Goal: Contribute content: Contribute content

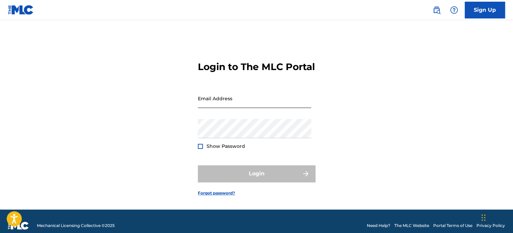
click at [288, 108] on input "Email Address" at bounding box center [254, 98] width 113 height 19
type input "[EMAIL_ADDRESS][DOMAIN_NAME]"
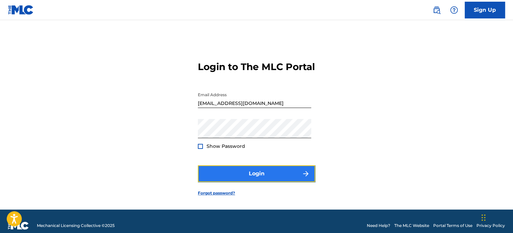
click at [254, 182] on button "Login" at bounding box center [256, 173] width 117 height 17
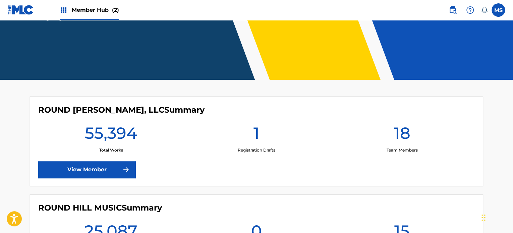
scroll to position [110, 0]
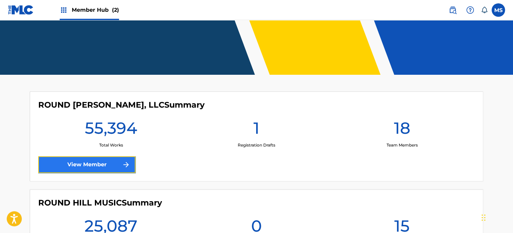
click at [103, 163] on link "View Member" at bounding box center [86, 164] width 97 height 17
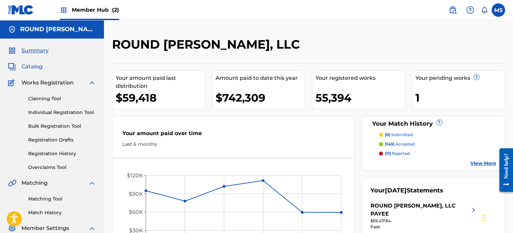
click at [35, 68] on span "Catalog" at bounding box center [31, 67] width 21 height 8
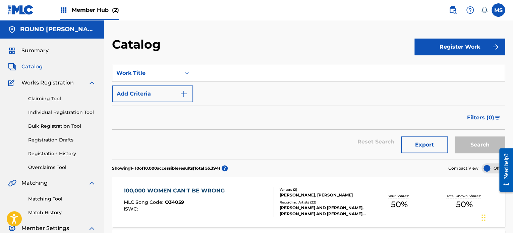
click at [222, 77] on input "Search Form" at bounding box center [348, 73] width 311 height 16
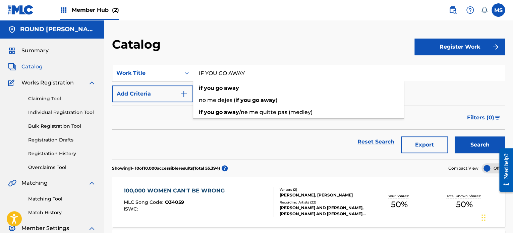
type input "IF YOU GO AWAY"
click at [454, 136] on button "Search" at bounding box center [479, 144] width 50 height 17
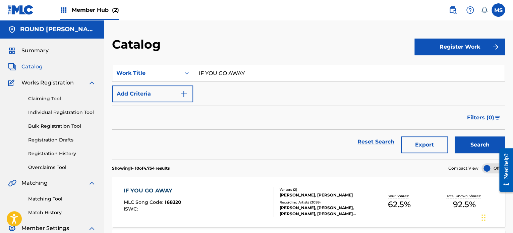
click at [198, 197] on div "IF YOU GO AWAY MLC Song Code : I68320 ISWC :" at bounding box center [198, 202] width 149 height 30
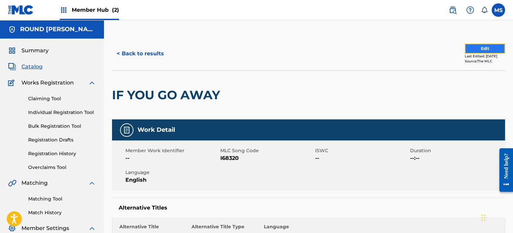
click at [470, 51] on button "Edit" at bounding box center [484, 49] width 40 height 10
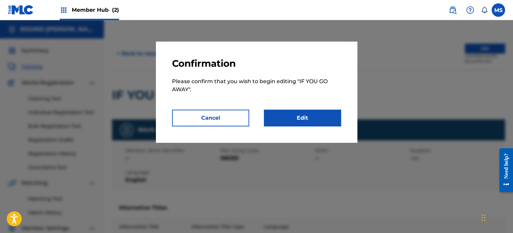
click at [299, 127] on div "Confirmation Please confirm that you wish to begin editing " IF YOU GO AWAY ". …" at bounding box center [256, 92] width 201 height 101
click at [306, 118] on link "Edit" at bounding box center [302, 118] width 77 height 17
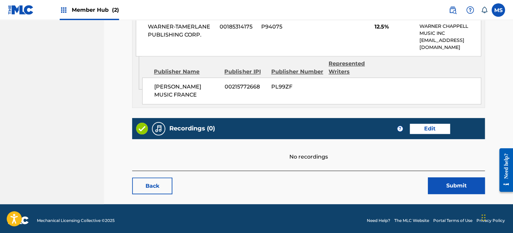
scroll to position [494, 0]
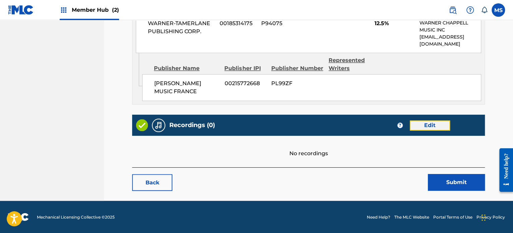
click at [429, 125] on link "Edit" at bounding box center [429, 125] width 40 height 10
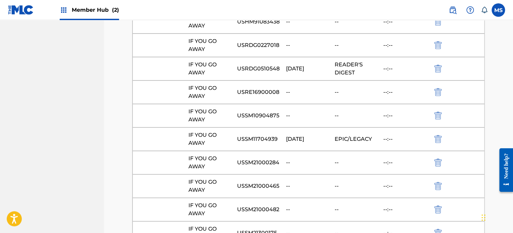
scroll to position [10250, 0]
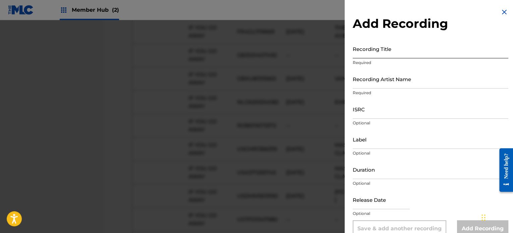
click at [402, 47] on input "Recording Title" at bounding box center [429, 48] width 155 height 19
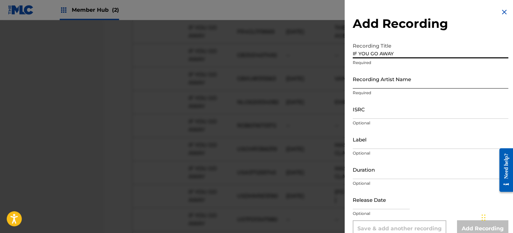
type input "IF YOU GO AWAY"
click at [401, 78] on input "Recording Artist Name" at bounding box center [429, 78] width 155 height 19
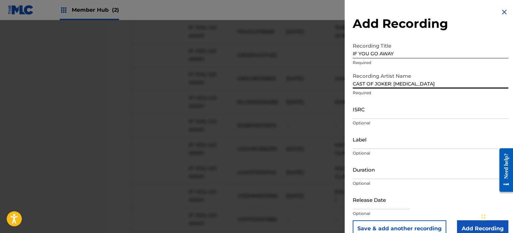
type input "CAST OF JOKER: [MEDICAL_DATA]"
click at [383, 113] on input "ISRC" at bounding box center [429, 108] width 155 height 19
paste input "USUM72408752"
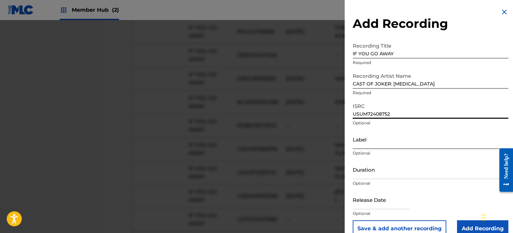
type input "USUM72408752"
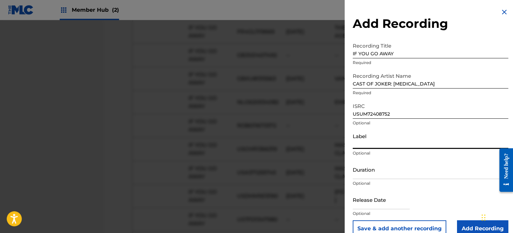
click at [359, 139] on input "Label" at bounding box center [429, 139] width 155 height 19
type input "UMG RECORDINGS, INC."
click at [383, 172] on input "Duration" at bounding box center [429, 169] width 155 height 19
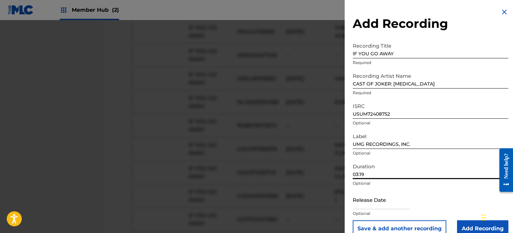
type input "03:19"
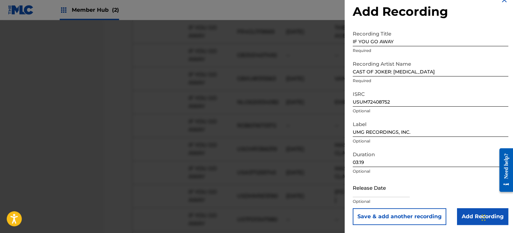
click at [379, 197] on div at bounding box center [380, 188] width 57 height 20
click at [379, 193] on input "text" at bounding box center [380, 187] width 57 height 19
select select "8"
select select "2025"
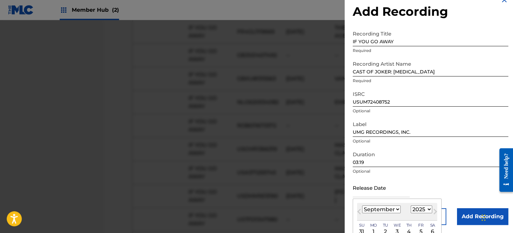
click at [387, 209] on select "January February March April May June July August September October November De…" at bounding box center [381, 209] width 39 height 8
select select "9"
click at [362, 205] on select "January February March April May June July August September October November De…" at bounding box center [381, 209] width 39 height 8
click at [425, 212] on select "1899 1900 1901 1902 1903 1904 1905 1906 1907 1908 1909 1910 1911 1912 1913 1914…" at bounding box center [420, 209] width 21 height 8
select select "2024"
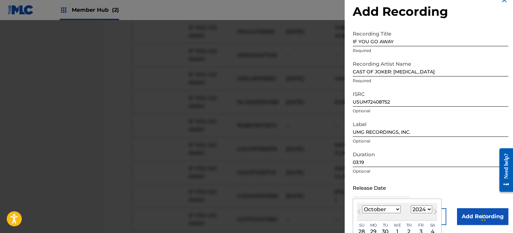
click at [410, 205] on select "1899 1900 1901 1902 1903 1904 1905 1906 1907 1908 1909 1910 1911 1912 1913 1914…" at bounding box center [420, 209] width 21 height 8
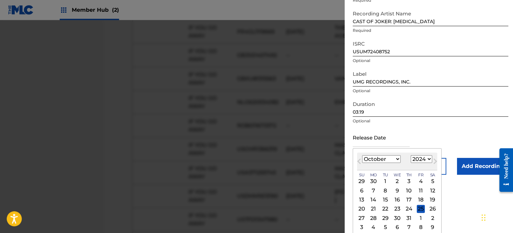
scroll to position [65, 0]
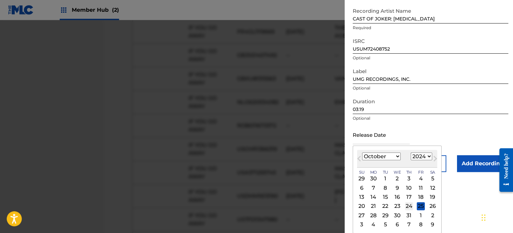
click at [411, 207] on div "24" at bounding box center [409, 206] width 8 height 8
type input "[DATE]"
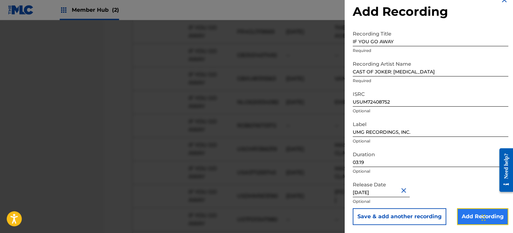
click at [463, 216] on input "Add Recording" at bounding box center [482, 216] width 51 height 17
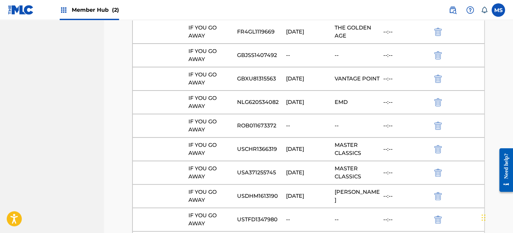
scroll to position [10281, 0]
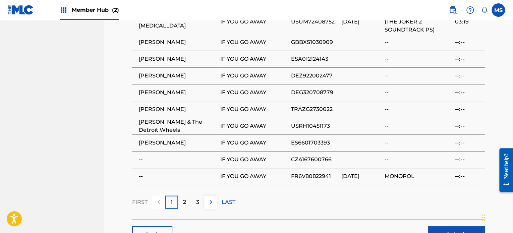
scroll to position [737, 0]
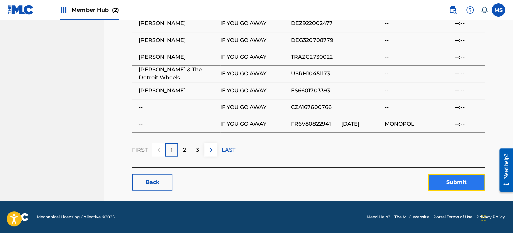
click at [446, 184] on button "Submit" at bounding box center [455, 182] width 57 height 17
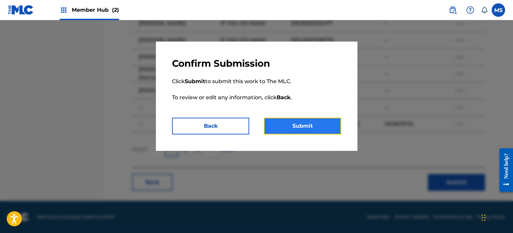
click at [303, 132] on button "Submit" at bounding box center [302, 126] width 77 height 17
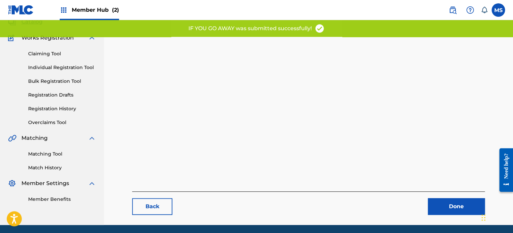
scroll to position [69, 0]
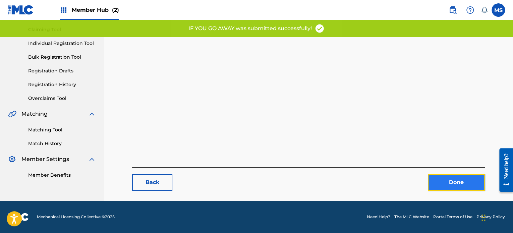
click at [444, 186] on link "Done" at bounding box center [455, 182] width 57 height 17
